Goal: Obtain resource: Download file/media

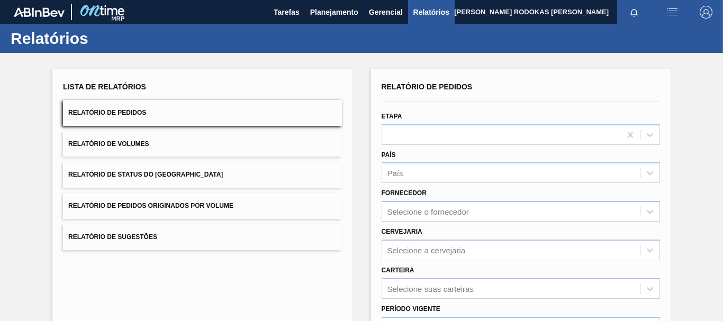
scroll to position [169, 0]
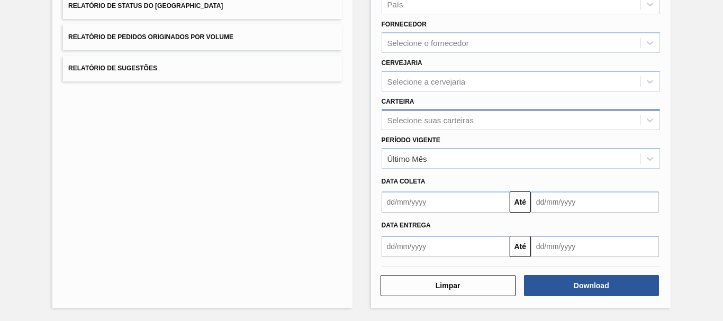
click at [403, 121] on div "Selecione suas carteiras" at bounding box center [430, 119] width 86 height 9
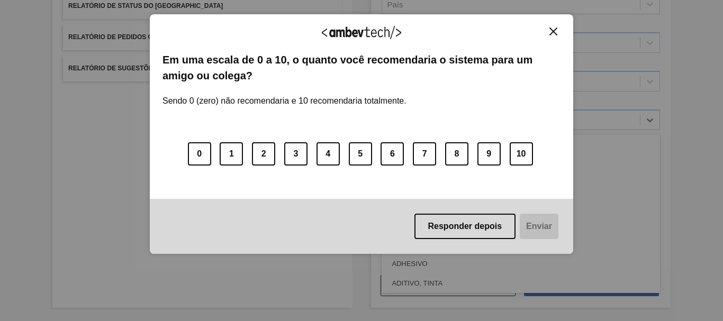
click at [549, 31] on button "Close" at bounding box center [553, 31] width 14 height 9
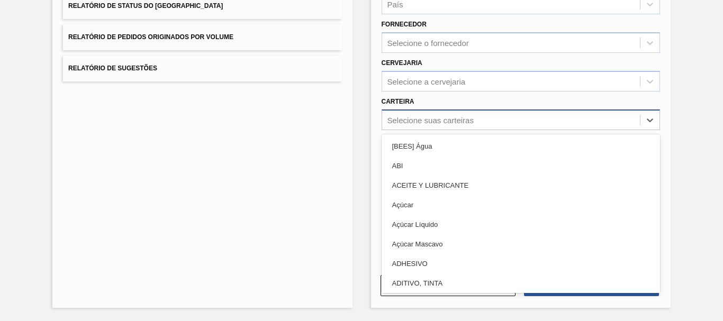
click at [415, 125] on div "Selecione suas carteiras" at bounding box center [511, 119] width 258 height 15
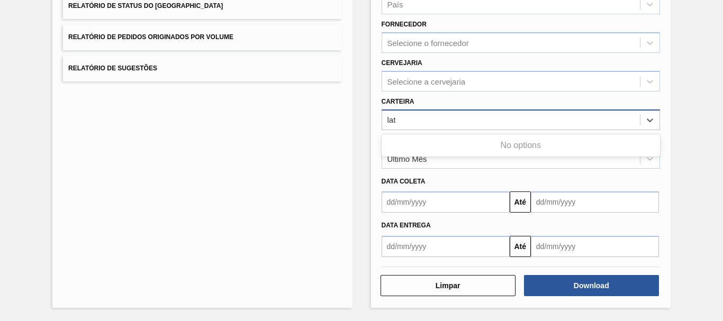
type input "lata"
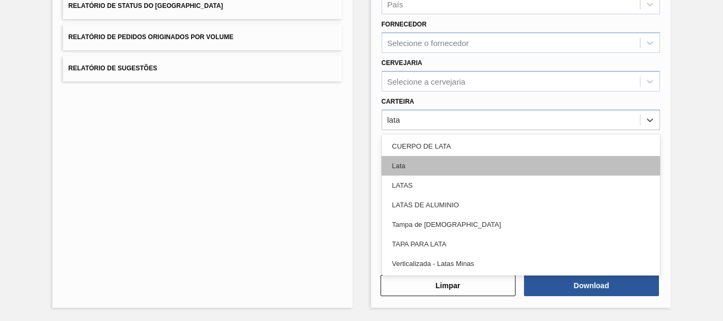
click at [411, 164] on div "Lata" at bounding box center [521, 166] width 278 height 20
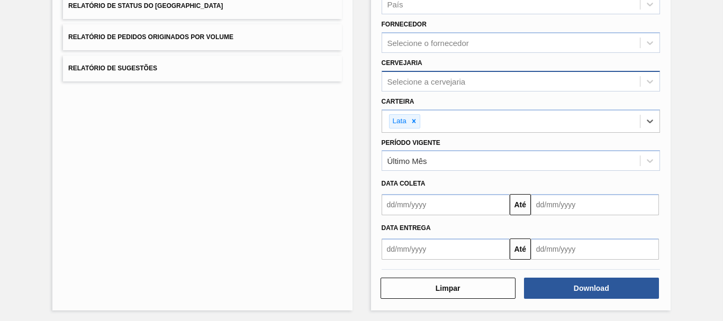
click at [426, 83] on div "Selecione a cervejaria" at bounding box center [426, 81] width 78 height 9
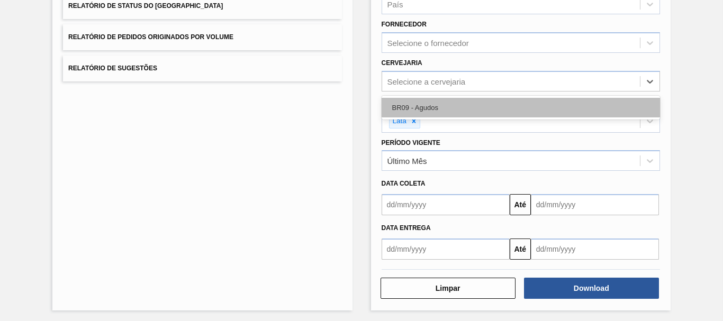
click at [414, 106] on div "BR09 - Agudos" at bounding box center [521, 108] width 278 height 20
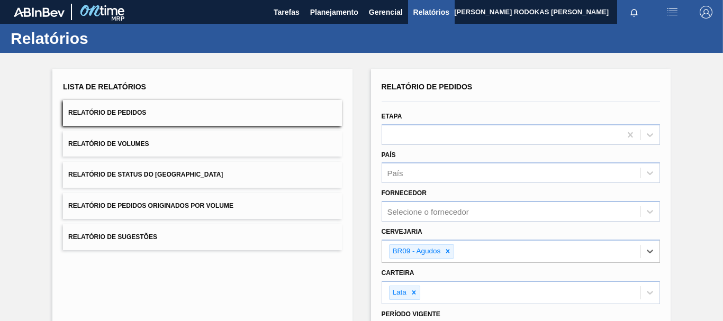
scroll to position [174, 0]
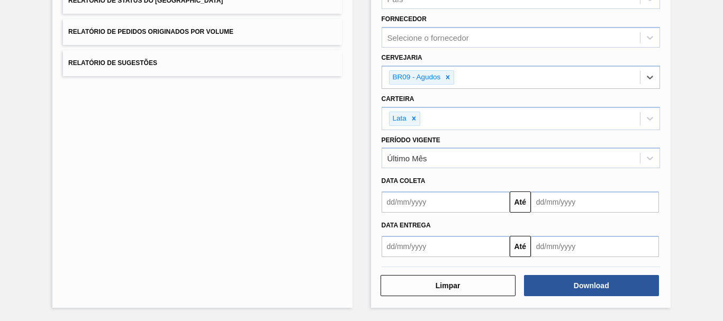
click at [446, 207] on input "text" at bounding box center [446, 202] width 128 height 21
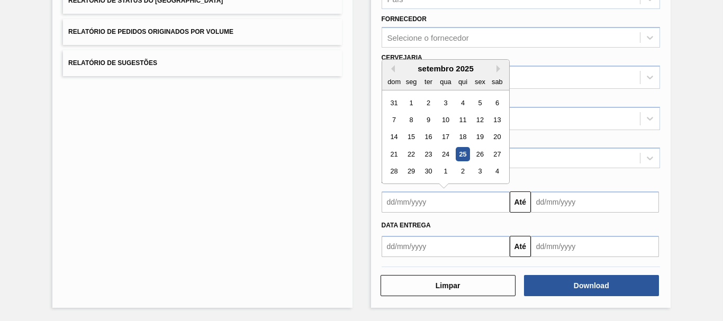
click at [394, 71] on div "setembro 2025" at bounding box center [445, 68] width 127 height 9
click at [390, 65] on div "setembro 2025" at bounding box center [445, 68] width 127 height 9
click at [393, 75] on div "dom" at bounding box center [394, 82] width 14 height 14
click at [393, 69] on button "Previous Month" at bounding box center [390, 68] width 7 height 7
click at [441, 103] on div "30" at bounding box center [445, 103] width 14 height 14
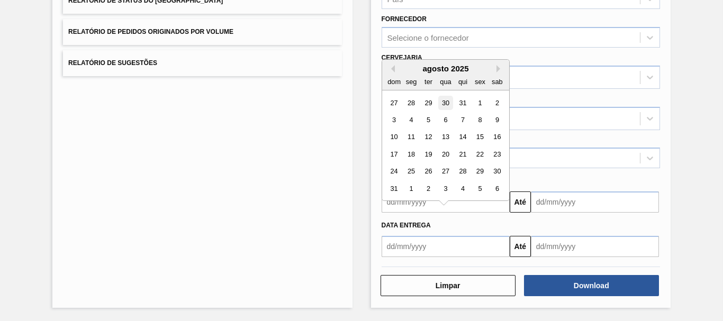
type input "[DATE]"
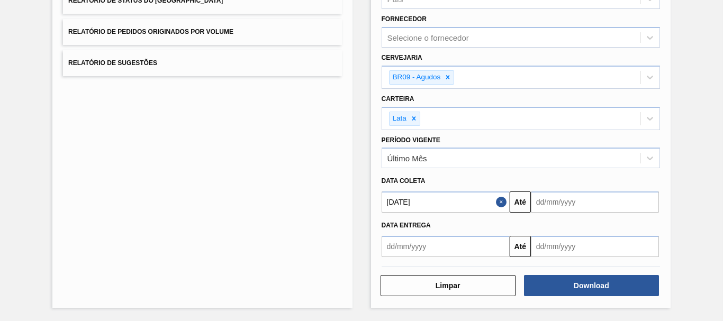
click at [496, 198] on button "Close" at bounding box center [503, 202] width 14 height 21
click at [497, 201] on input "text" at bounding box center [446, 202] width 128 height 21
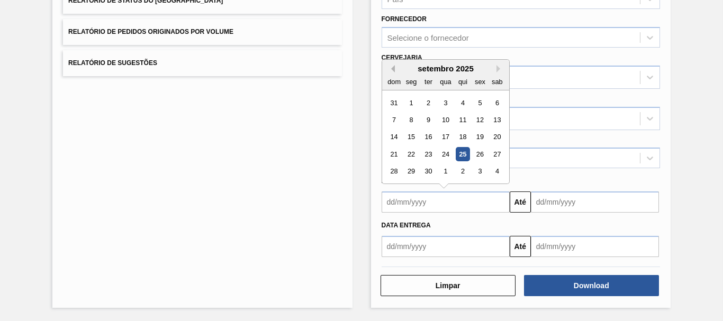
click at [393, 69] on button "Previous Month" at bounding box center [390, 68] width 7 height 7
click at [407, 169] on div "25" at bounding box center [411, 172] width 14 height 14
type input "[DATE]"
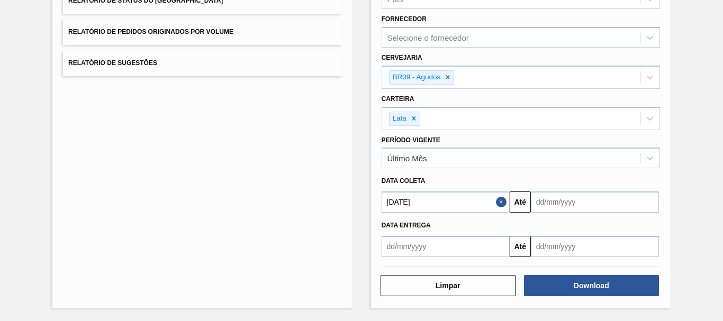
click at [549, 207] on input "text" at bounding box center [595, 202] width 128 height 21
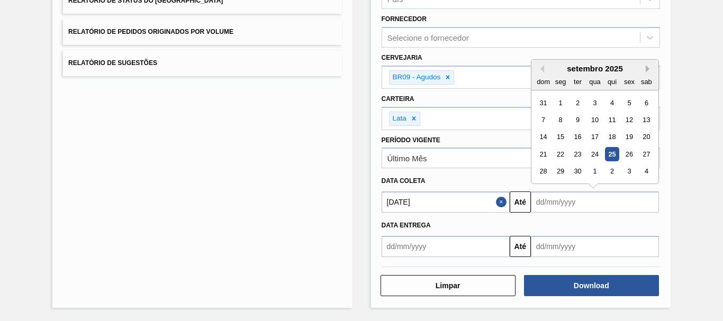
click at [646, 69] on button "Next Month" at bounding box center [649, 68] width 7 height 7
click at [647, 185] on div "6" at bounding box center [646, 188] width 14 height 14
type input "[DATE]"
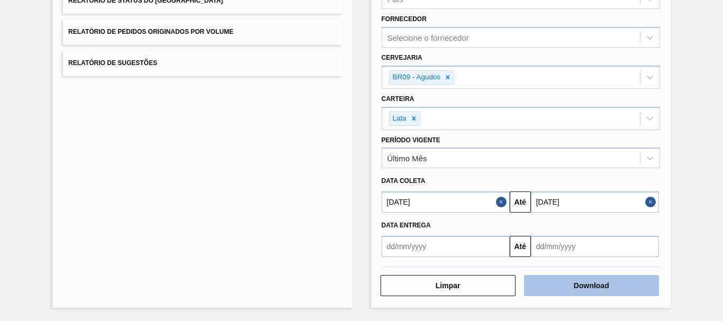
click at [572, 282] on button "Download" at bounding box center [591, 285] width 135 height 21
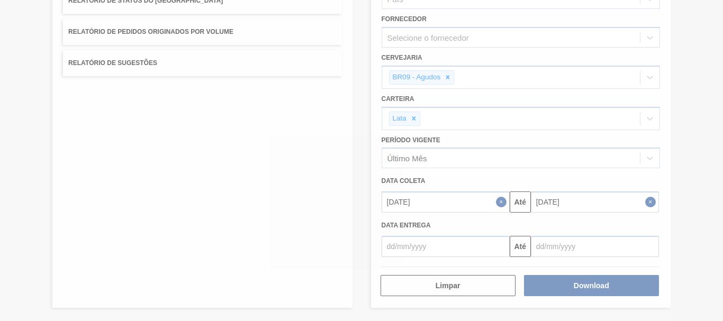
click at [349, 196] on div at bounding box center [361, 160] width 723 height 321
